Goal: Task Accomplishment & Management: Manage account settings

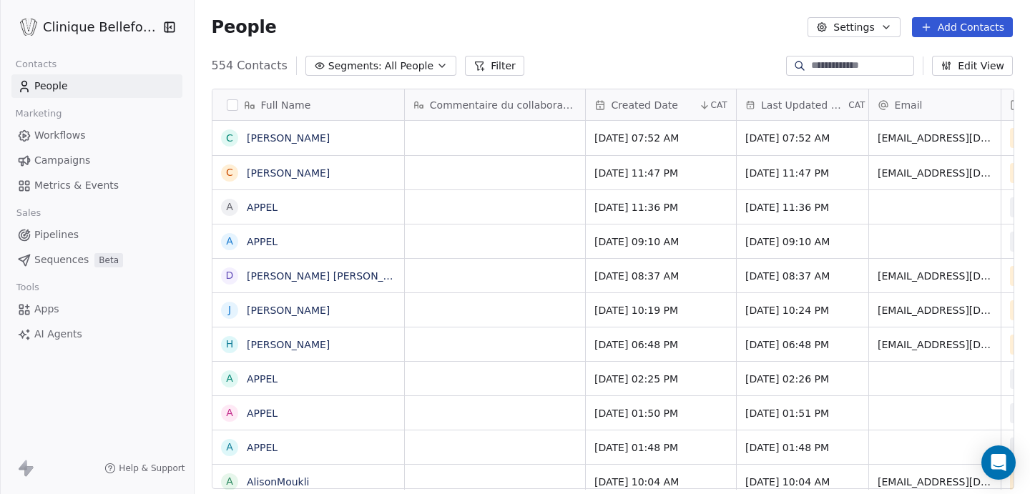
scroll to position [435, 837]
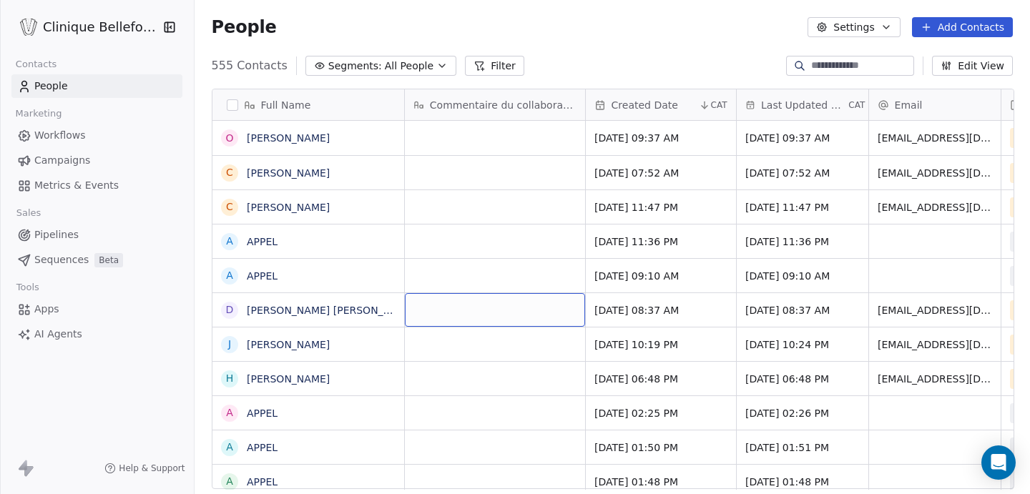
click at [466, 307] on div "grid" at bounding box center [495, 310] width 180 height 34
click at [464, 353] on html "Clinique Bellefontaine Contacts People Marketing Workflows Campaigns Metrics & …" at bounding box center [515, 247] width 1030 height 494
click at [466, 340] on div "grid" at bounding box center [495, 345] width 180 height 34
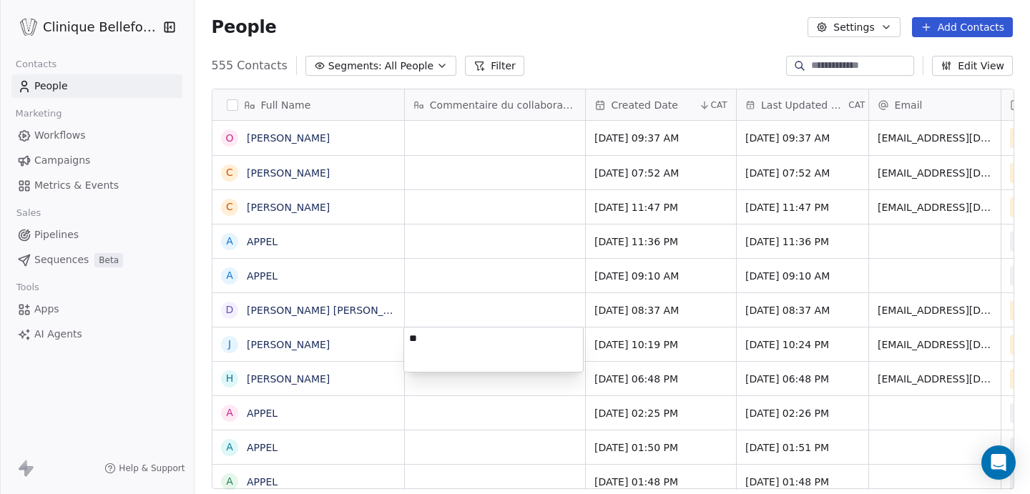
type textarea "*"
type textarea "**********"
click at [611, 346] on html "Clinique Bellefontaine Contacts People Marketing Workflows Campaigns Metrics & …" at bounding box center [515, 247] width 1030 height 494
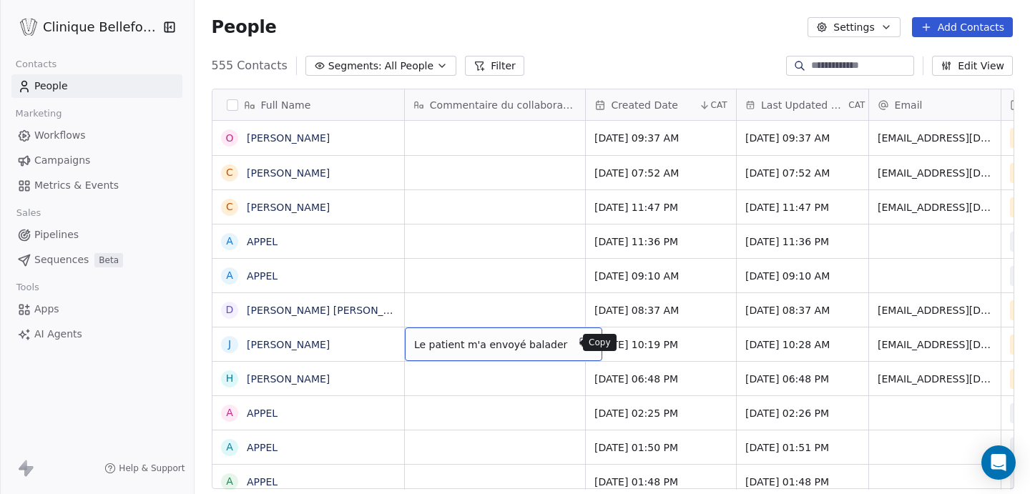
click at [576, 348] on button "grid" at bounding box center [584, 342] width 17 height 17
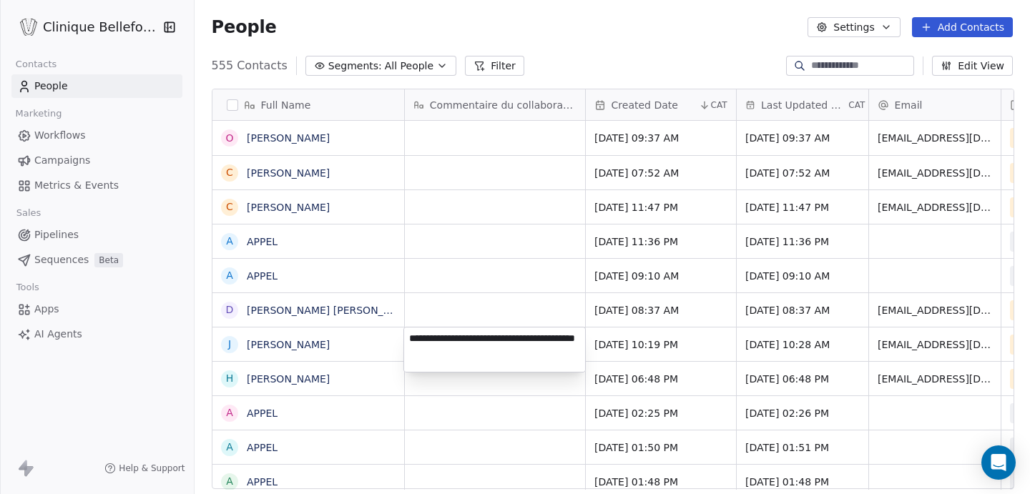
type textarea "**********"
click at [707, 348] on html "Clinique Bellefontaine Contacts People Marketing Workflows Campaigns Metrics & …" at bounding box center [515, 247] width 1030 height 494
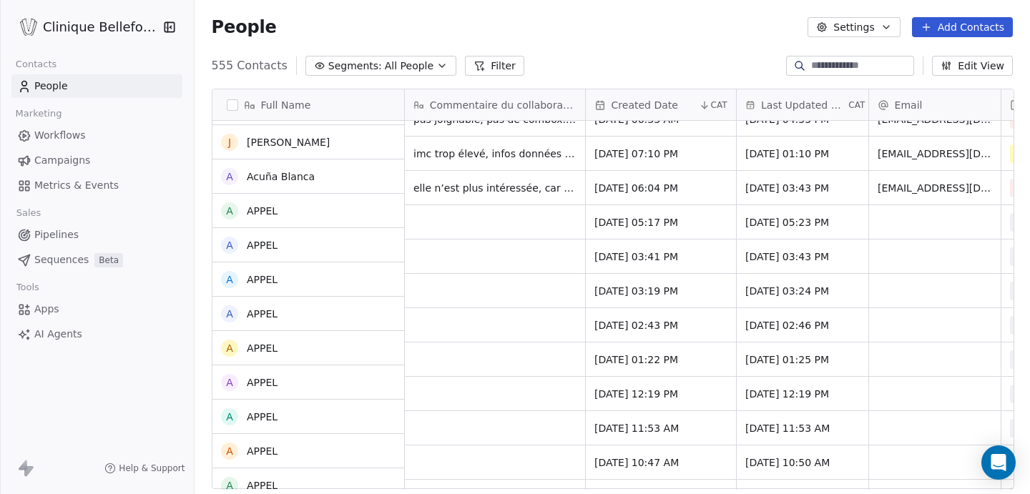
scroll to position [0, 0]
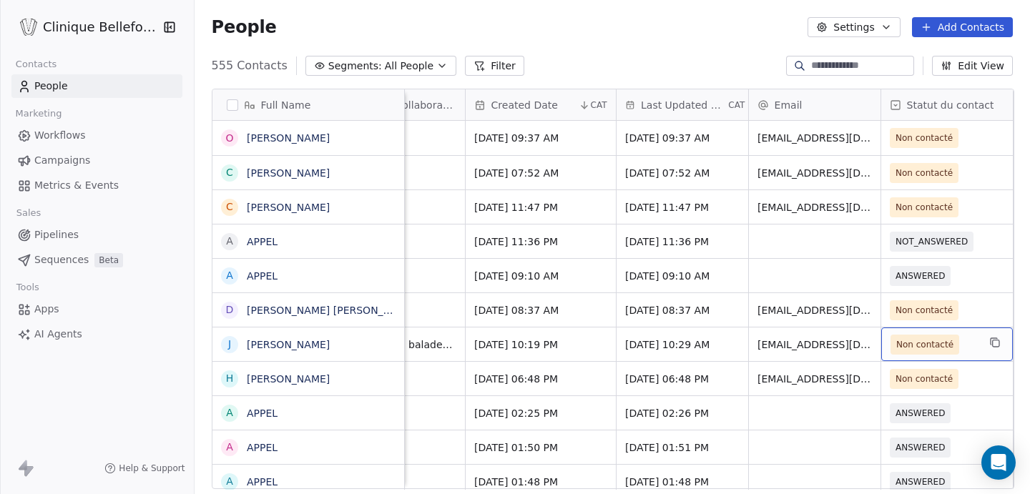
click at [932, 346] on span "Non contacté" at bounding box center [924, 345] width 57 height 14
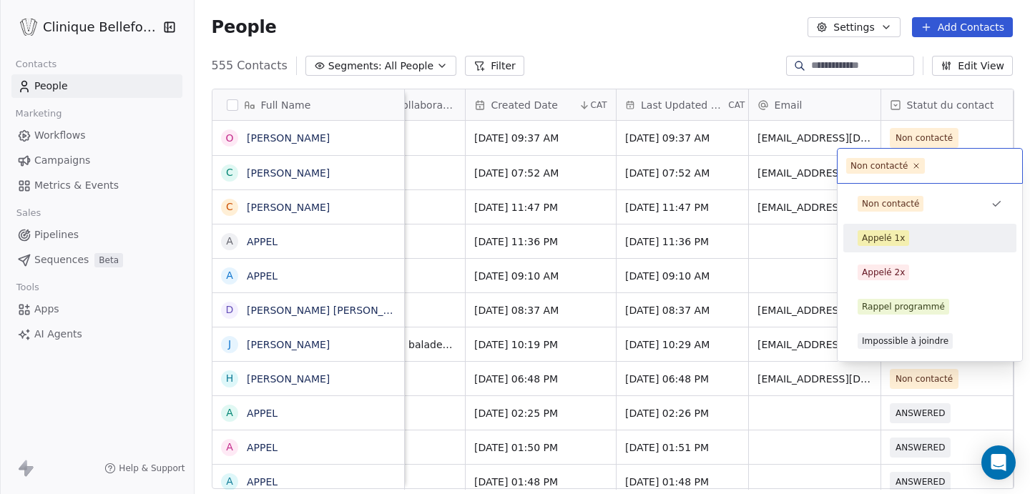
click at [875, 240] on div "Appelé 1x" at bounding box center [883, 238] width 43 height 13
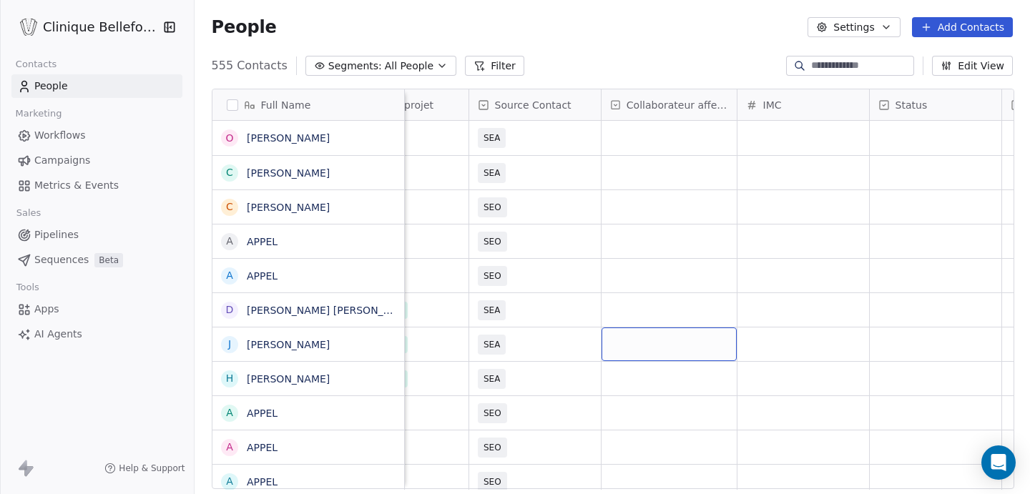
click at [645, 348] on div "grid" at bounding box center [669, 345] width 135 height 34
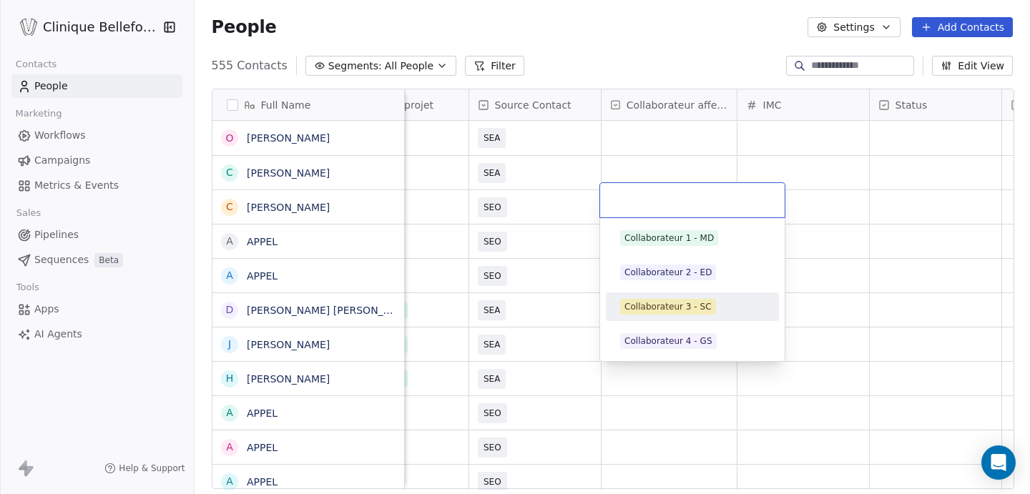
click at [660, 311] on div "Collaborateur 3 - SC" at bounding box center [668, 306] width 87 height 13
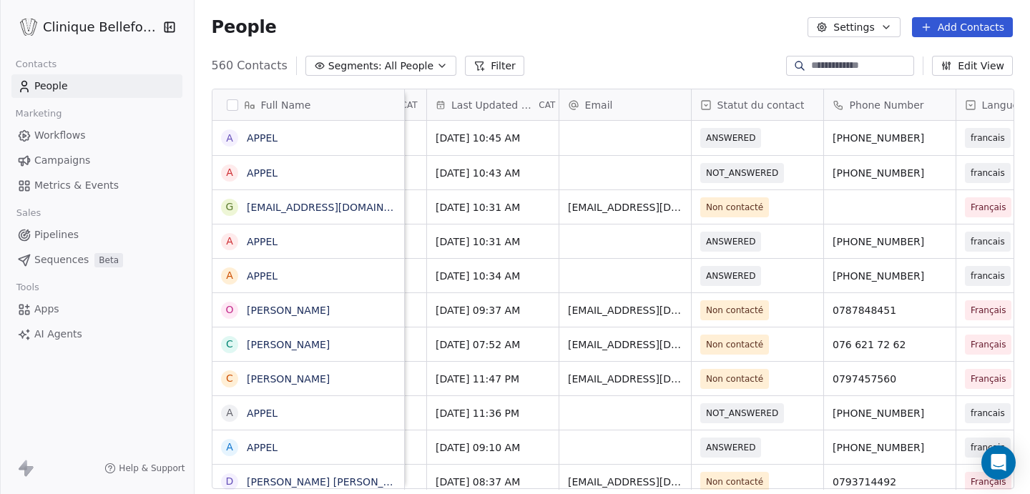
scroll to position [0, 310]
click at [716, 172] on span "NOT_ANSWERED" at bounding box center [742, 173] width 72 height 14
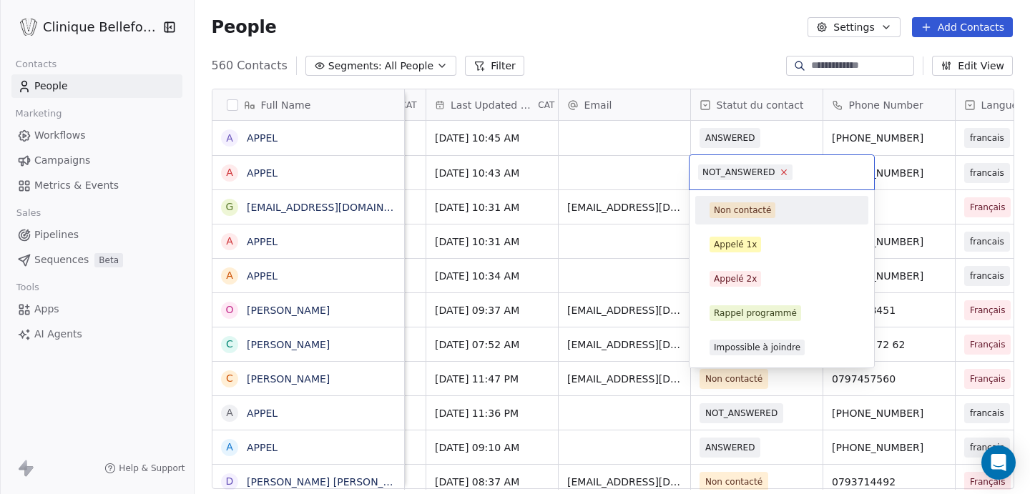
click at [783, 173] on icon at bounding box center [783, 172] width 5 height 5
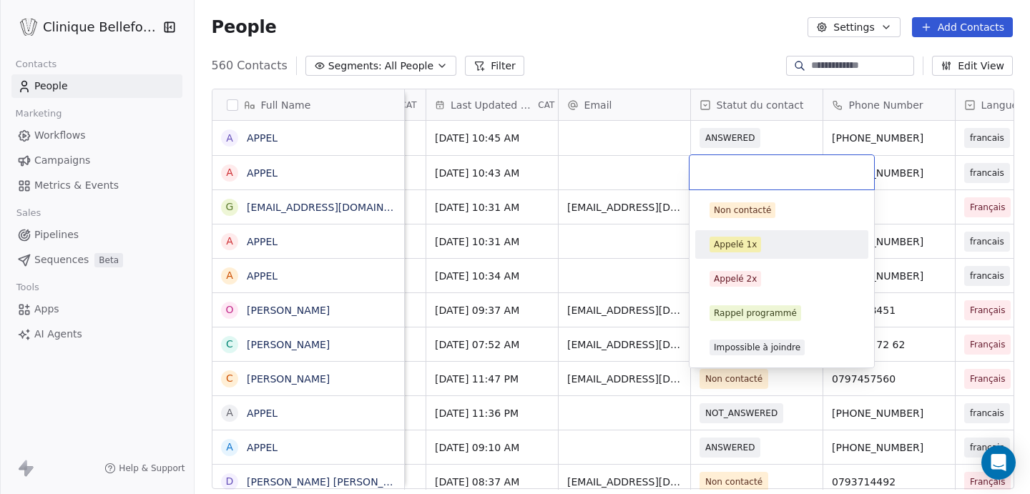
click at [738, 248] on div "Appelé 1x" at bounding box center [735, 244] width 43 height 13
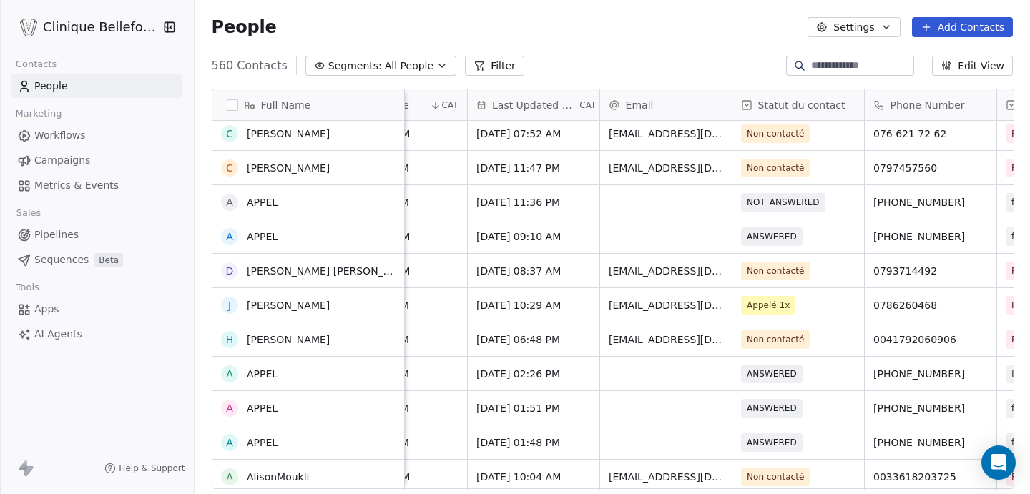
scroll to position [0, 0]
